Goal: Check status: Check status

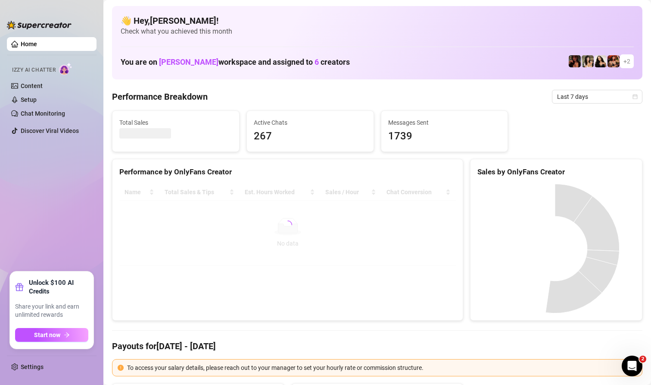
click at [608, 97] on span "Last 7 days" at bounding box center [597, 96] width 80 height 13
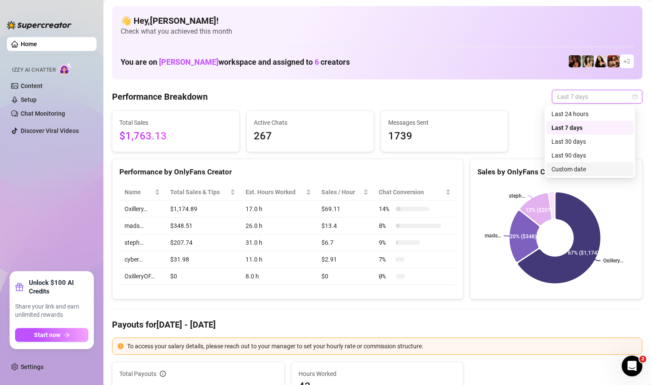
click at [565, 172] on div "Custom date" at bounding box center [590, 168] width 77 height 9
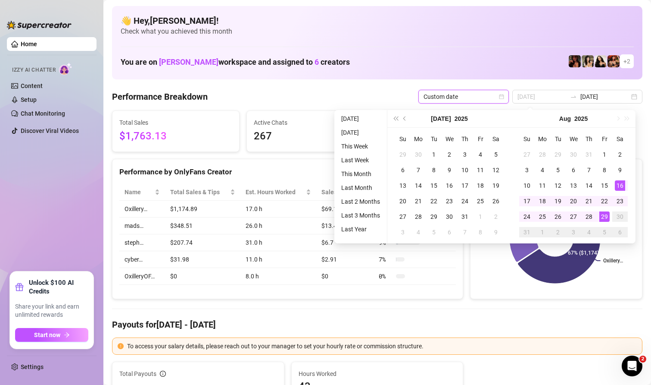
type input "[DATE]"
click at [607, 219] on div "29" at bounding box center [605, 216] width 10 height 10
click at [605, 218] on div "29" at bounding box center [605, 216] width 10 height 10
type input "[DATE]"
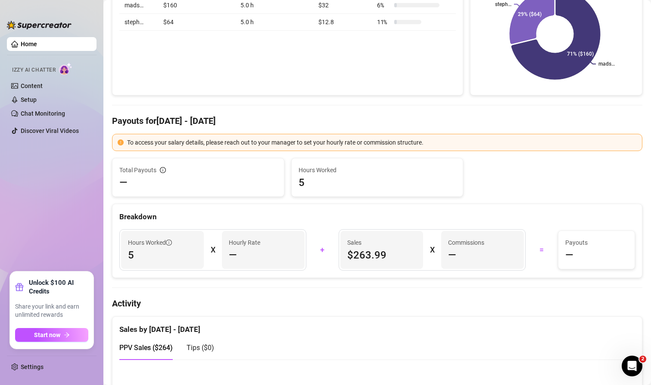
scroll to position [216, 0]
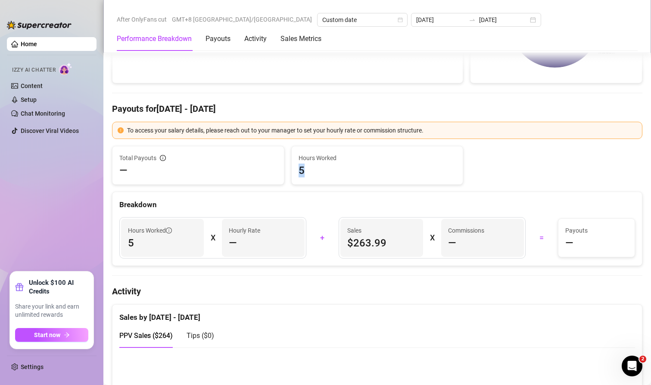
drag, startPoint x: 298, startPoint y: 171, endPoint x: 292, endPoint y: 171, distance: 5.6
click at [292, 171] on div "Hours Worked 5" at bounding box center [378, 165] width 172 height 38
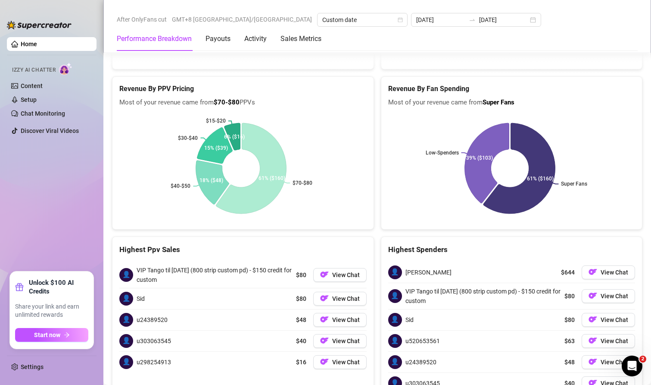
scroll to position [1336, 0]
